Goal: Find specific page/section: Find specific page/section

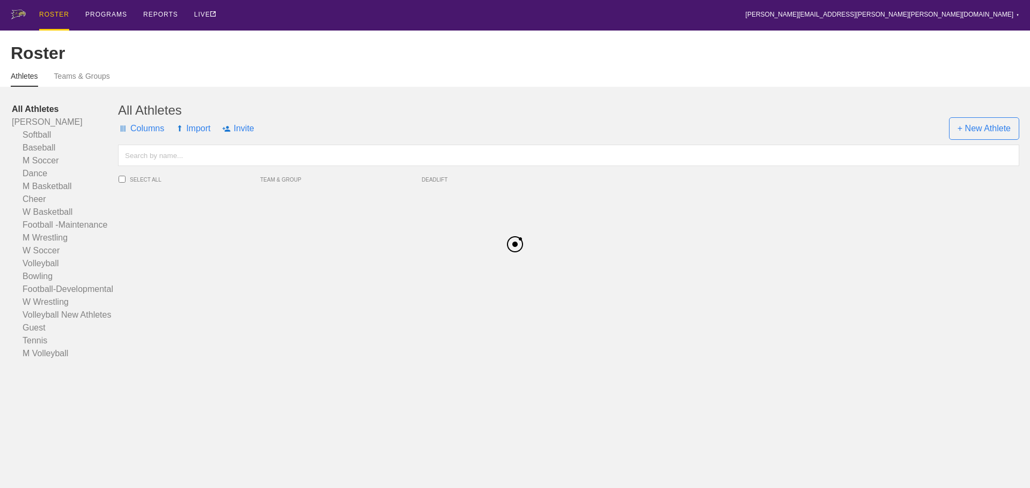
click at [177, 161] on input "text" at bounding box center [568, 155] width 901 height 21
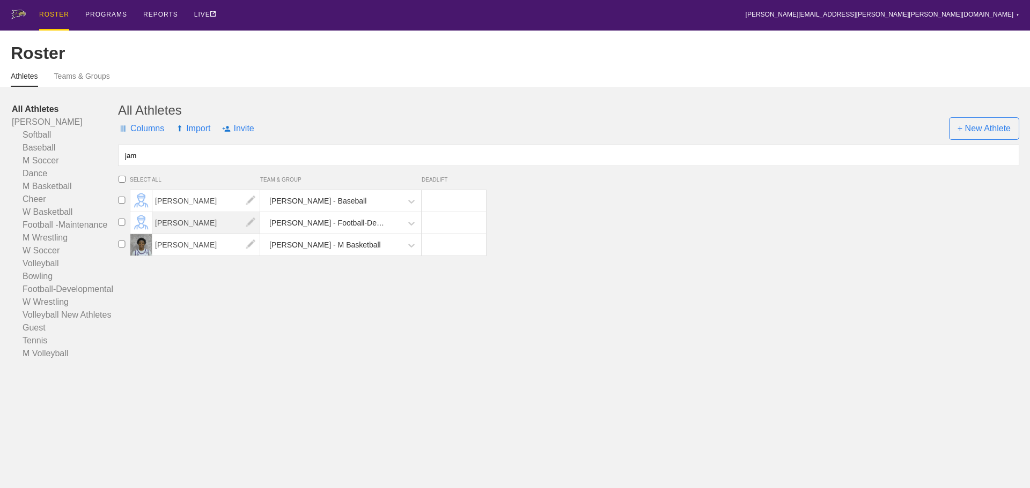
type input "jam"
click at [191, 229] on span "[PERSON_NAME]" at bounding box center [206, 222] width 108 height 21
type input "jami"
click at [191, 234] on span "[PERSON_NAME]" at bounding box center [206, 222] width 108 height 21
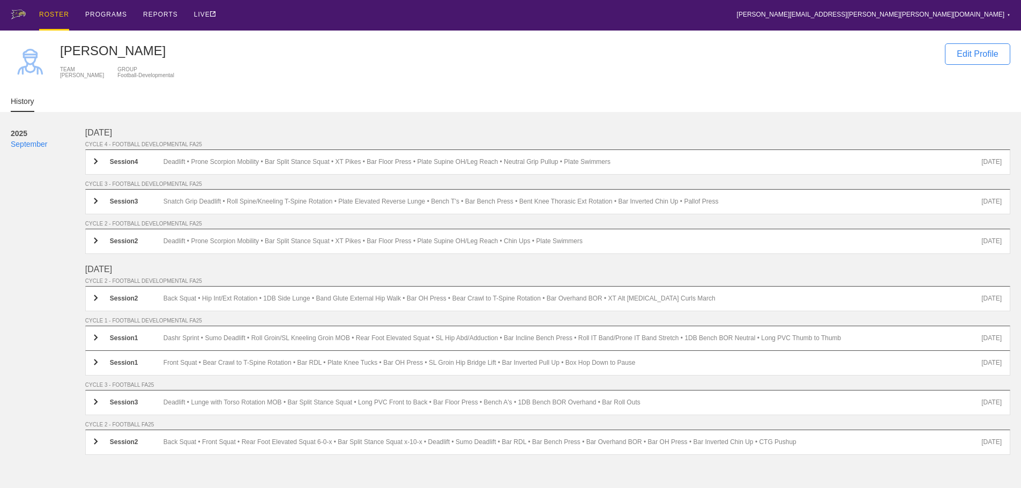
click at [669, 75] on div "Shane Jamison TEAM Avila GROUP Football-Developmental" at bounding box center [497, 62] width 875 height 39
click at [581, 64] on div "Shane Jamison TEAM Avila GROUP Football-Developmental" at bounding box center [497, 62] width 875 height 39
drag, startPoint x: 613, startPoint y: 36, endPoint x: 618, endPoint y: 35, distance: 5.5
click at [613, 36] on div "CHANGE PHOTO Shane Jamison TEAM Avila GROUP Football-Developmental Edit Profile" at bounding box center [511, 60] width 1000 height 58
